Goal: Entertainment & Leisure: Consume media (video, audio)

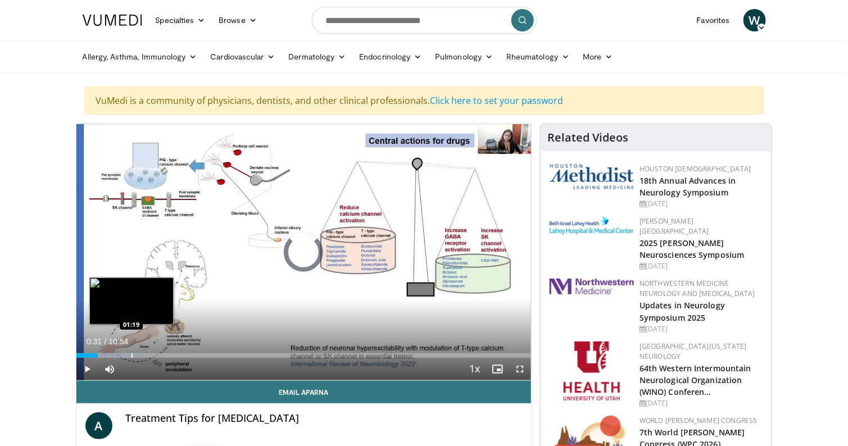
click at [132, 355] on div "Progress Bar" at bounding box center [132, 356] width 1 height 4
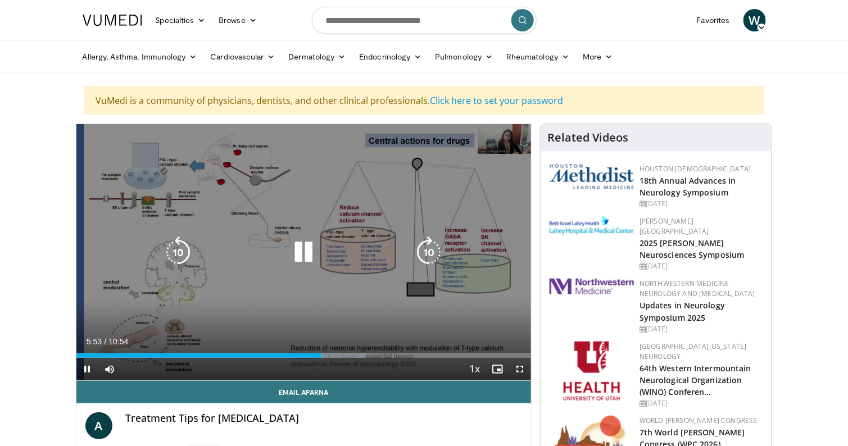
click at [513, 144] on div "10 seconds Tap to unmute" at bounding box center [303, 252] width 455 height 256
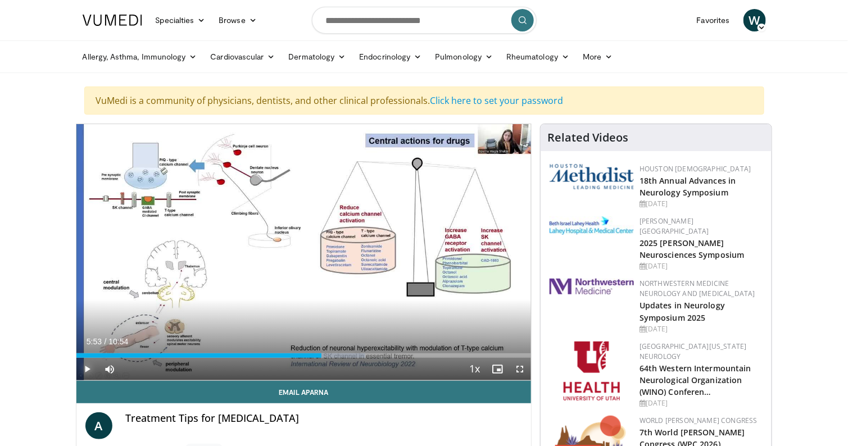
click at [86, 364] on span "Video Player" at bounding box center [87, 369] width 22 height 22
